Goal: Download file/media

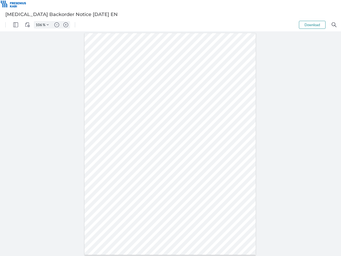
click at [16, 25] on img "Panel" at bounding box center [15, 24] width 5 height 5
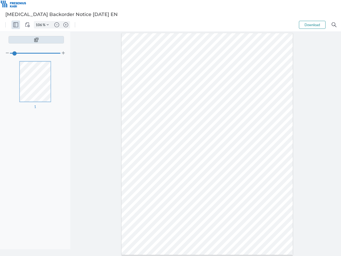
click at [27, 25] on img "View Controls" at bounding box center [27, 24] width 5 height 5
click at [40, 25] on input "106" at bounding box center [38, 24] width 9 height 5
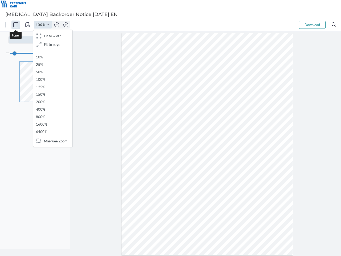
click at [48, 25] on img "Zoom Controls" at bounding box center [48, 25] width 2 height 2
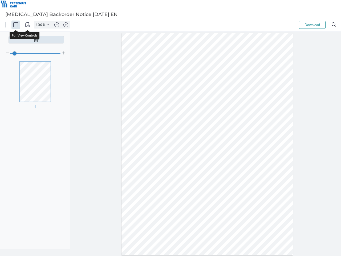
click at [57, 25] on img "Zoom out" at bounding box center [56, 24] width 5 height 5
click at [66, 25] on img "Zoom in" at bounding box center [65, 24] width 5 height 5
type input "106"
click at [312, 25] on button "Download" at bounding box center [312, 25] width 27 height 8
click at [334, 25] on img "Search" at bounding box center [334, 24] width 5 height 5
